Goal: Find specific page/section: Find specific page/section

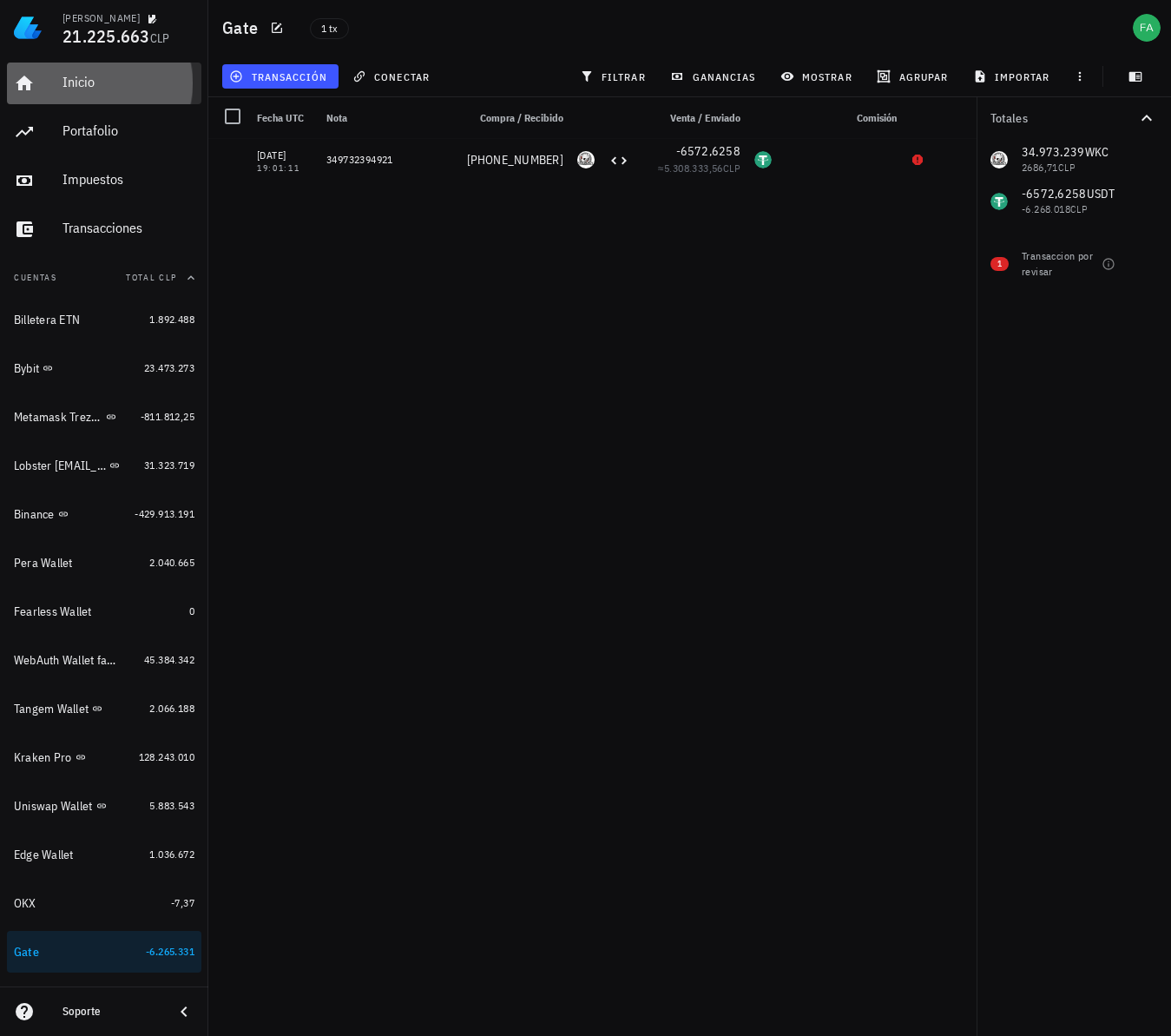
click at [63, 80] on div "Inicio" at bounding box center [128, 81] width 132 height 16
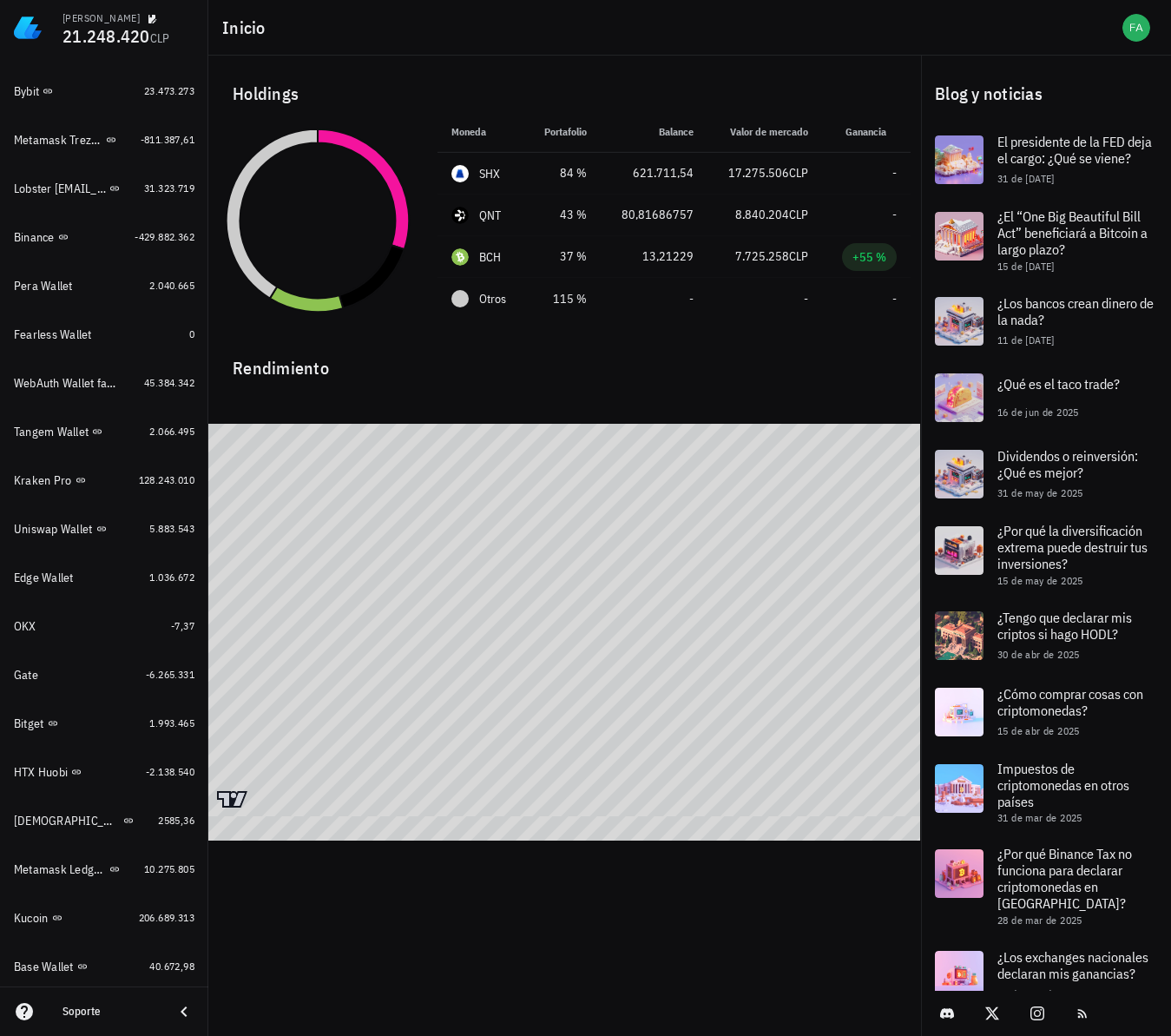
scroll to position [316, 0]
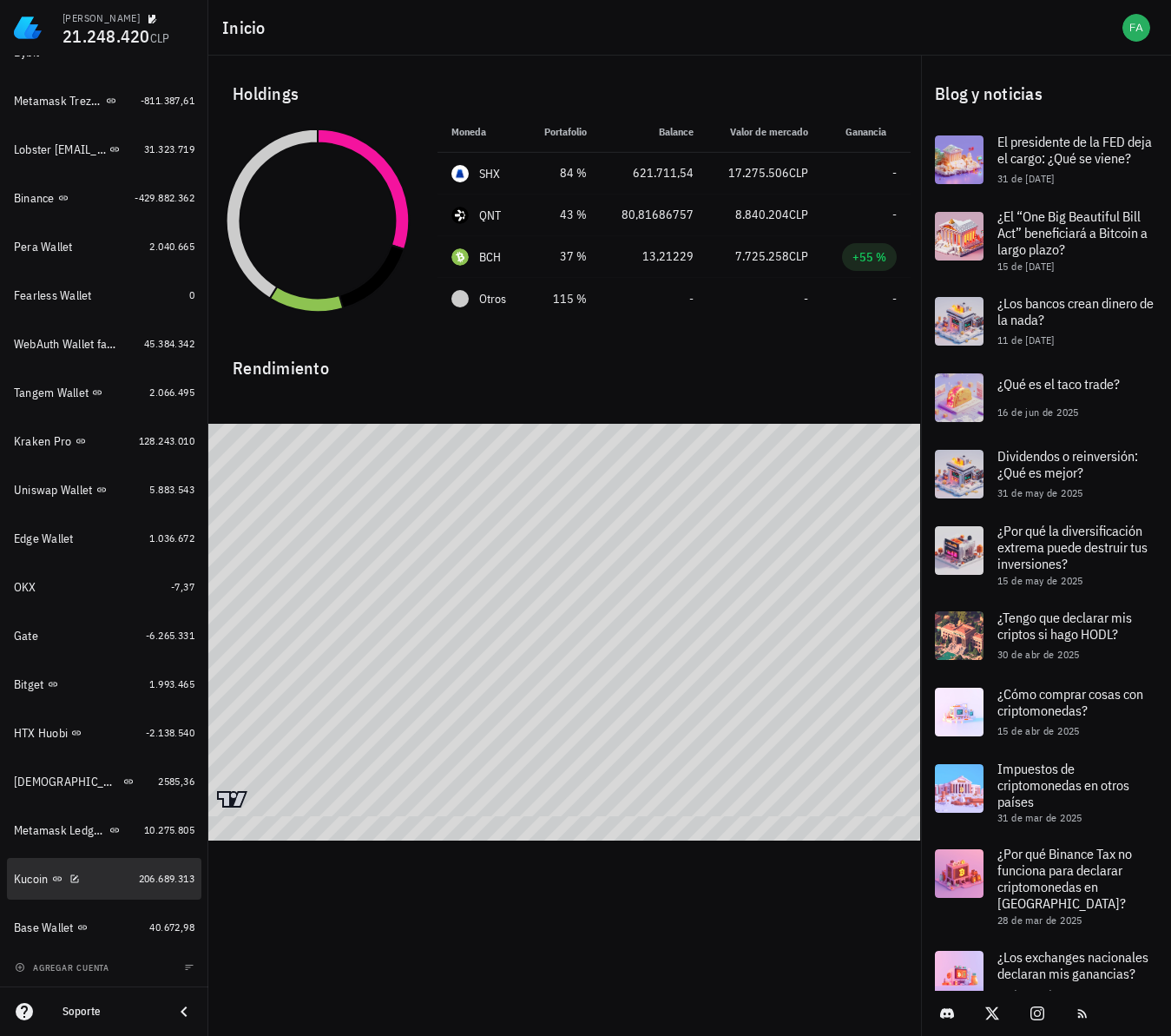
click at [40, 878] on div "Kucoin" at bounding box center [31, 879] width 35 height 14
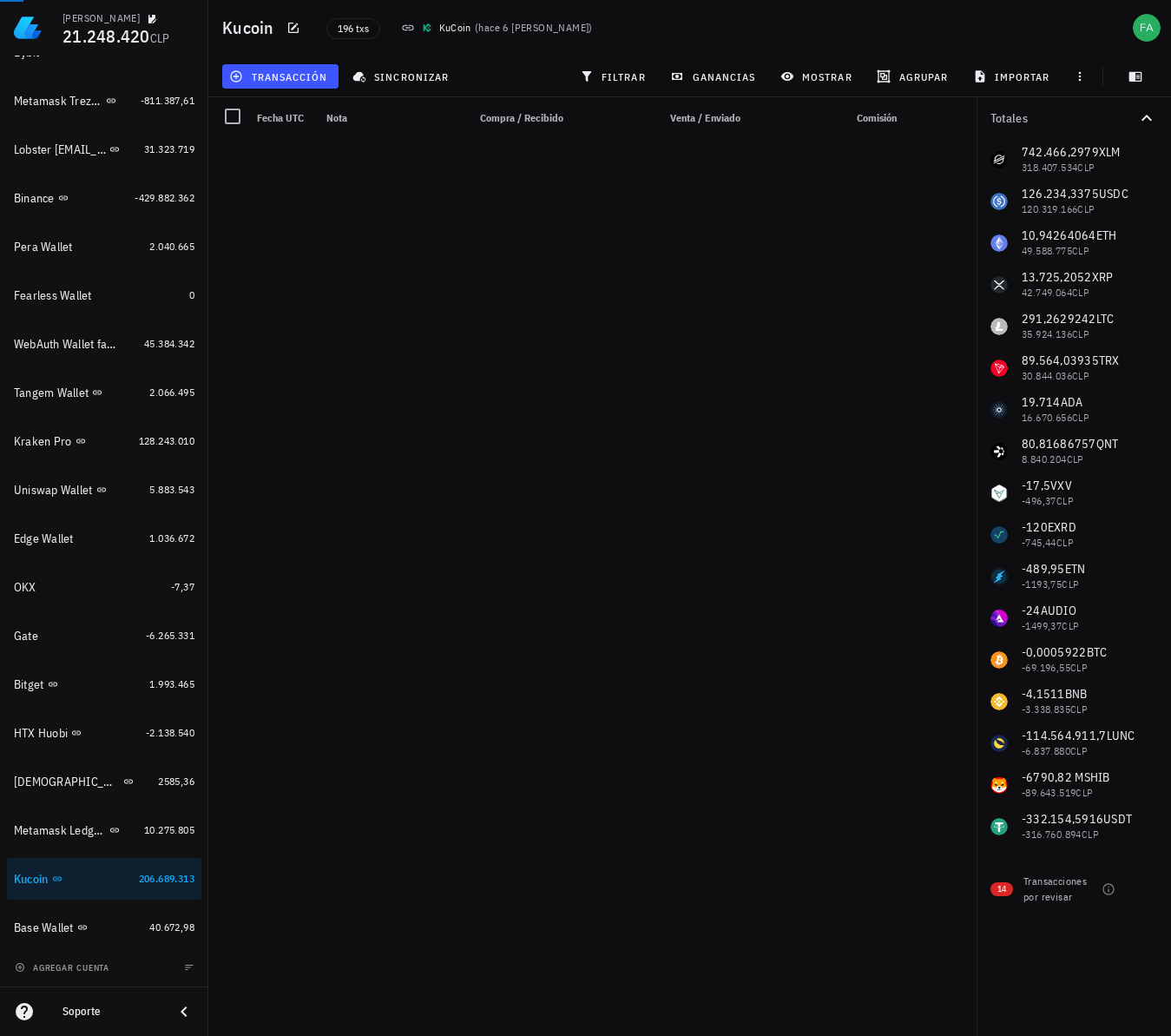
scroll to position [5822, 0]
